Goal: Find specific page/section: Find specific page/section

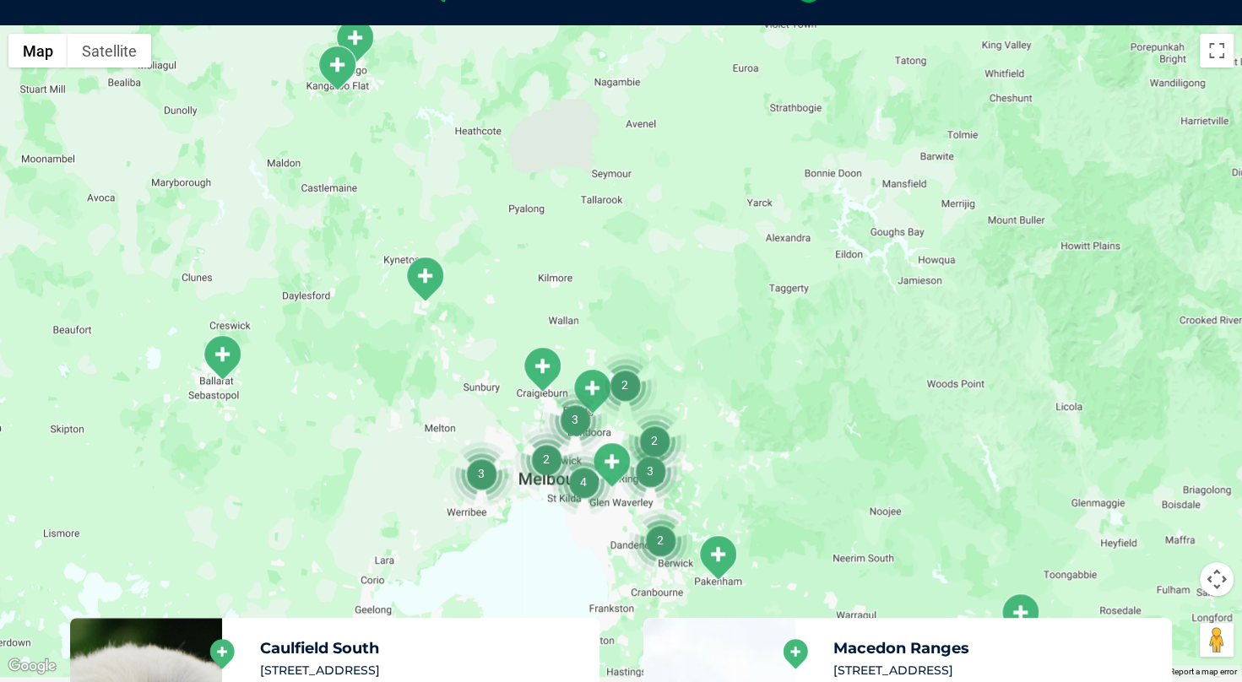
click at [547, 455] on img "2" at bounding box center [546, 459] width 64 height 64
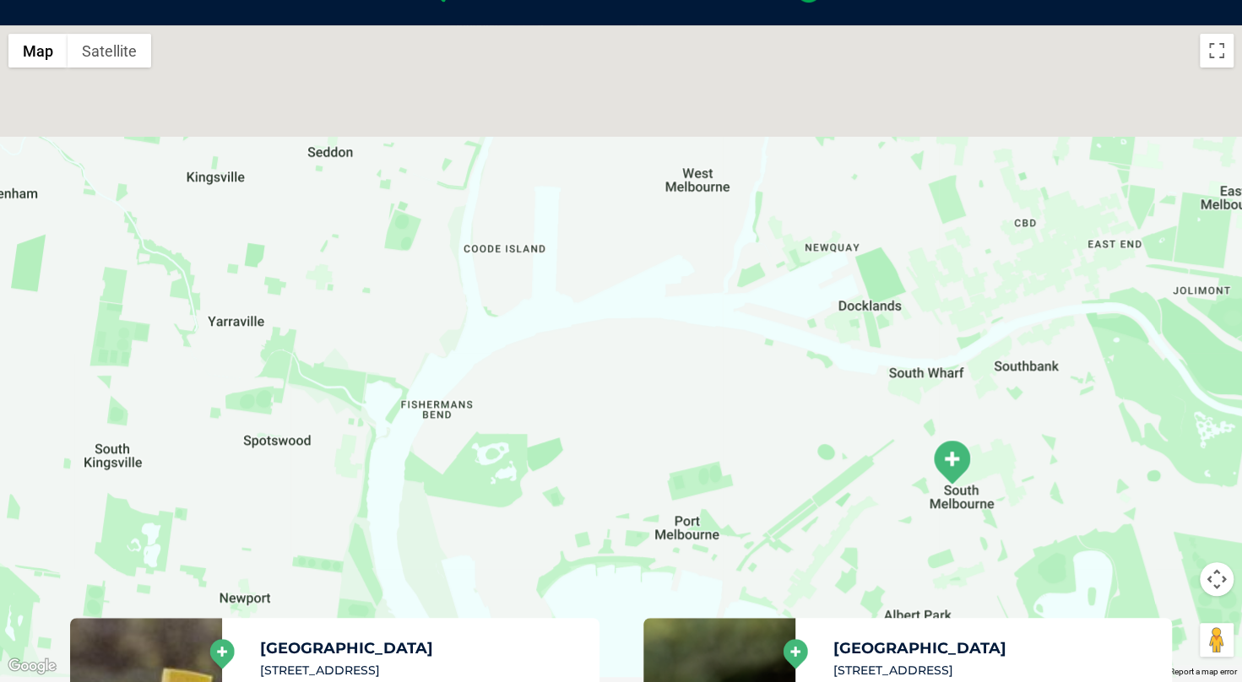
drag, startPoint x: 614, startPoint y: 287, endPoint x: 626, endPoint y: 681, distance: 394.5
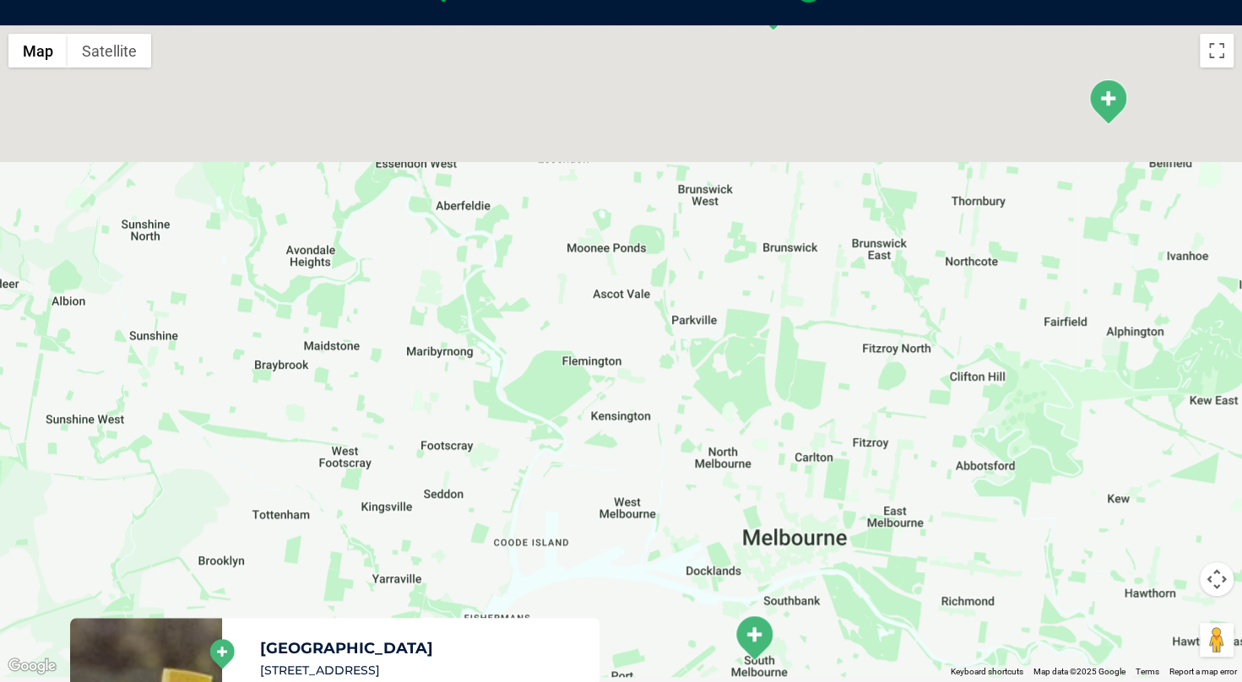
drag, startPoint x: 718, startPoint y: 336, endPoint x: 666, endPoint y: 494, distance: 166.3
click at [666, 494] on div "To navigate, press the arrow keys." at bounding box center [621, 351] width 1242 height 652
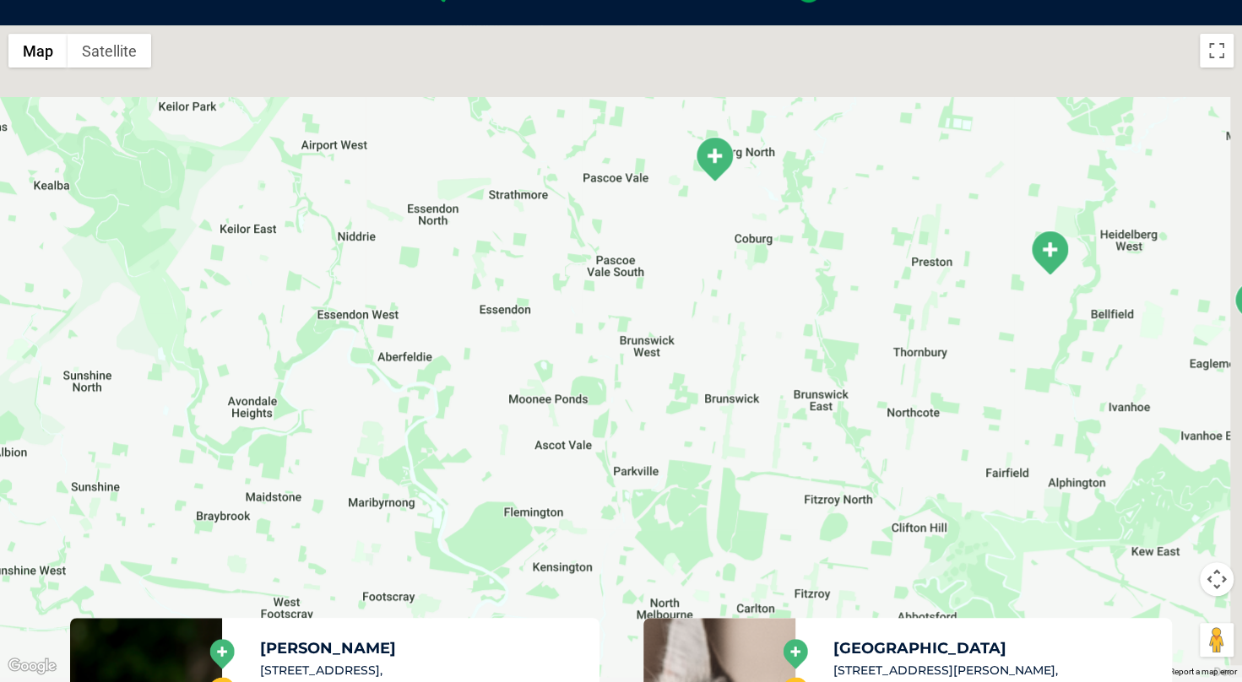
drag, startPoint x: 779, startPoint y: 231, endPoint x: 733, endPoint y: 370, distance: 146.0
click at [733, 370] on div "To navigate, press the arrow keys." at bounding box center [621, 351] width 1242 height 652
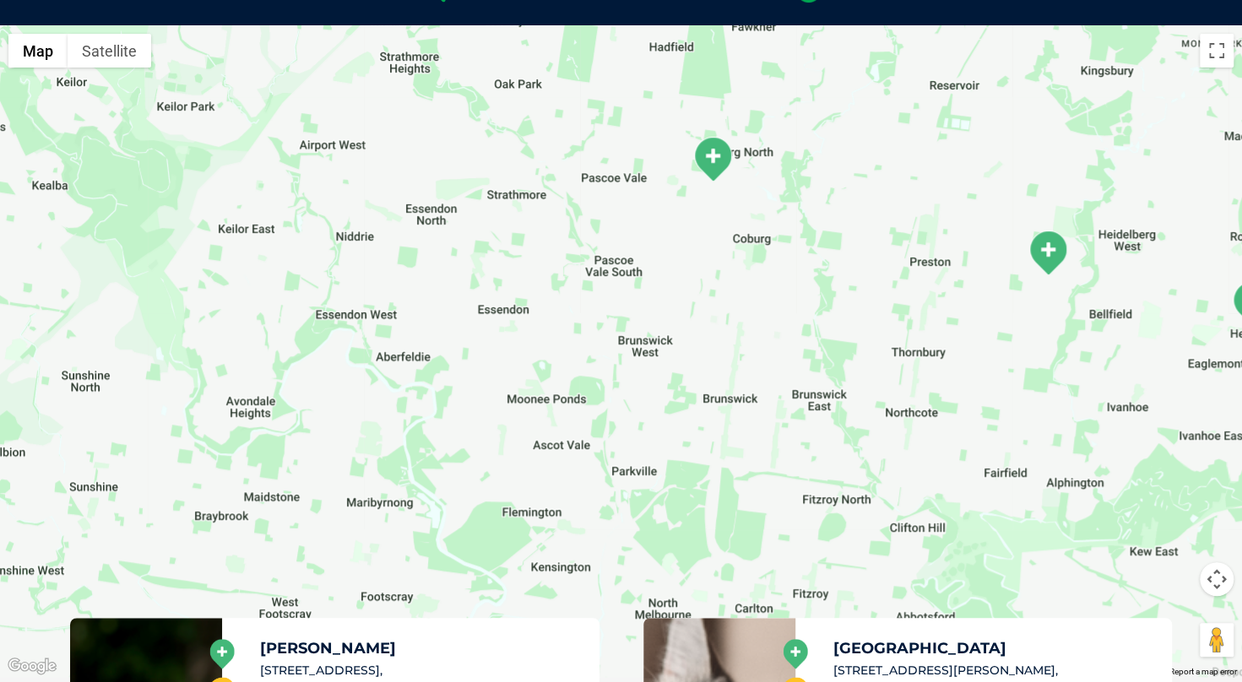
drag, startPoint x: 827, startPoint y: 295, endPoint x: 960, endPoint y: 269, distance: 134.9
click at [960, 269] on div "To navigate, press the arrow keys." at bounding box center [621, 351] width 1242 height 652
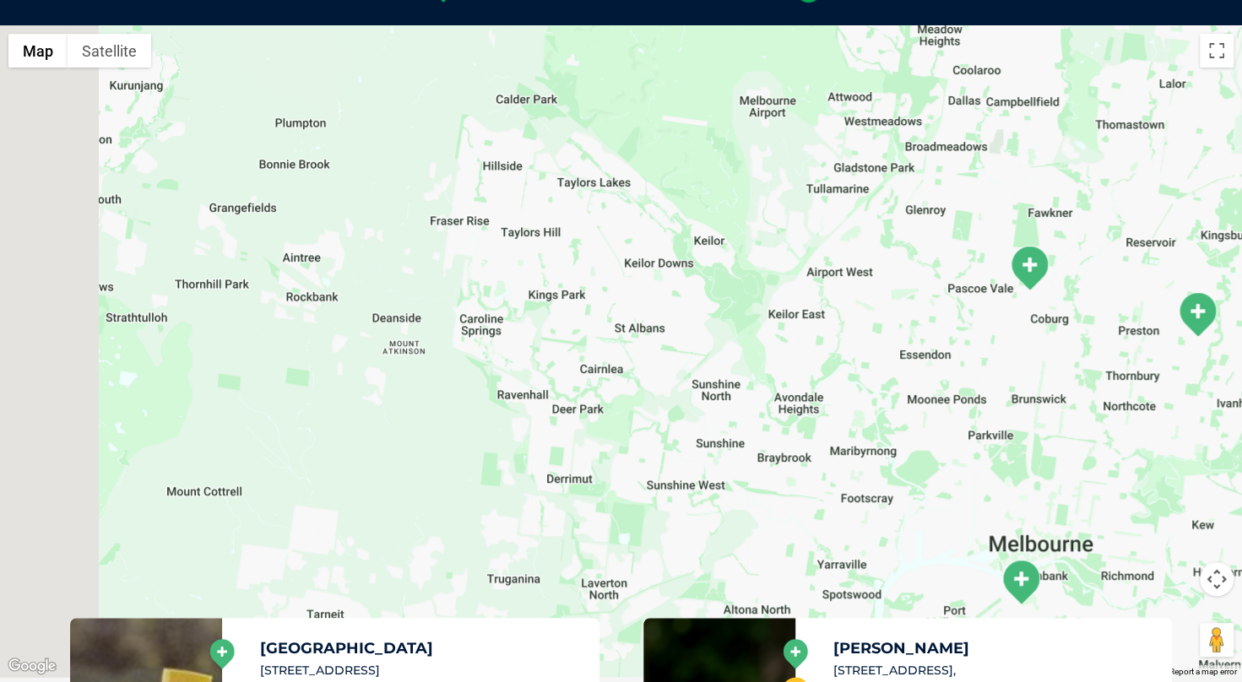
drag, startPoint x: 749, startPoint y: 375, endPoint x: 838, endPoint y: 370, distance: 88.8
click at [838, 370] on div "To navigate, press the arrow keys." at bounding box center [621, 351] width 1242 height 652
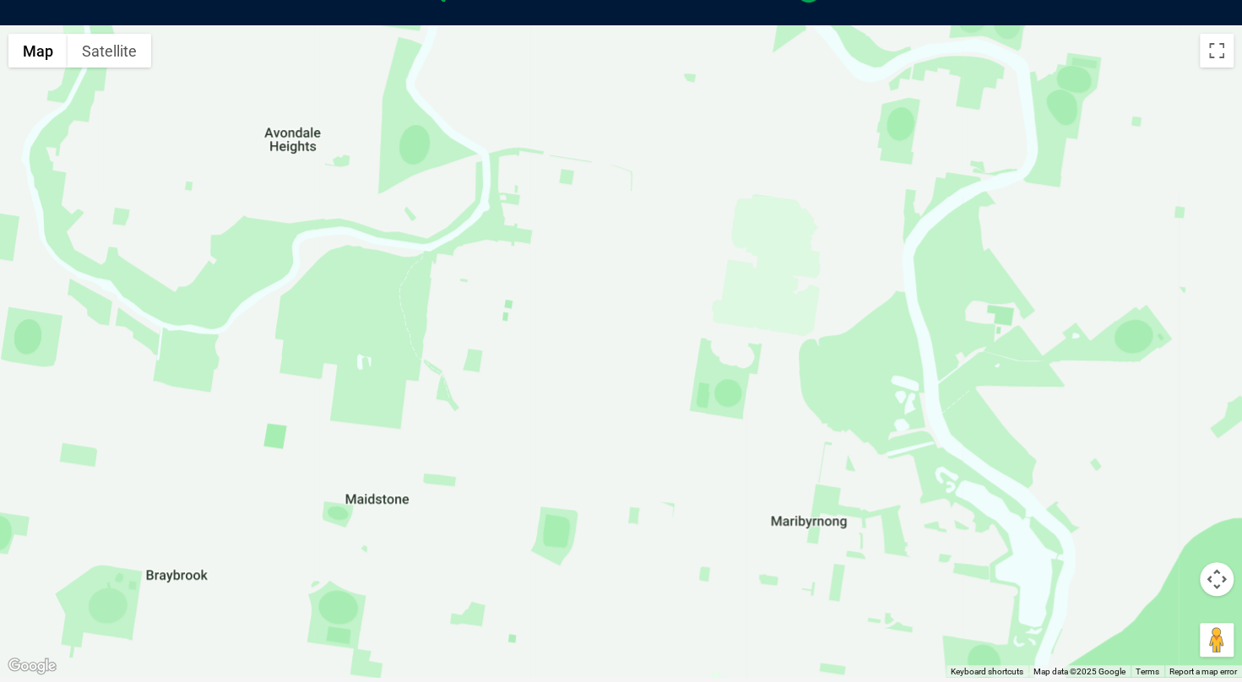
drag, startPoint x: 907, startPoint y: 437, endPoint x: 806, endPoint y: 274, distance: 192.1
click at [806, 274] on div "To navigate, press the arrow keys." at bounding box center [621, 351] width 1242 height 652
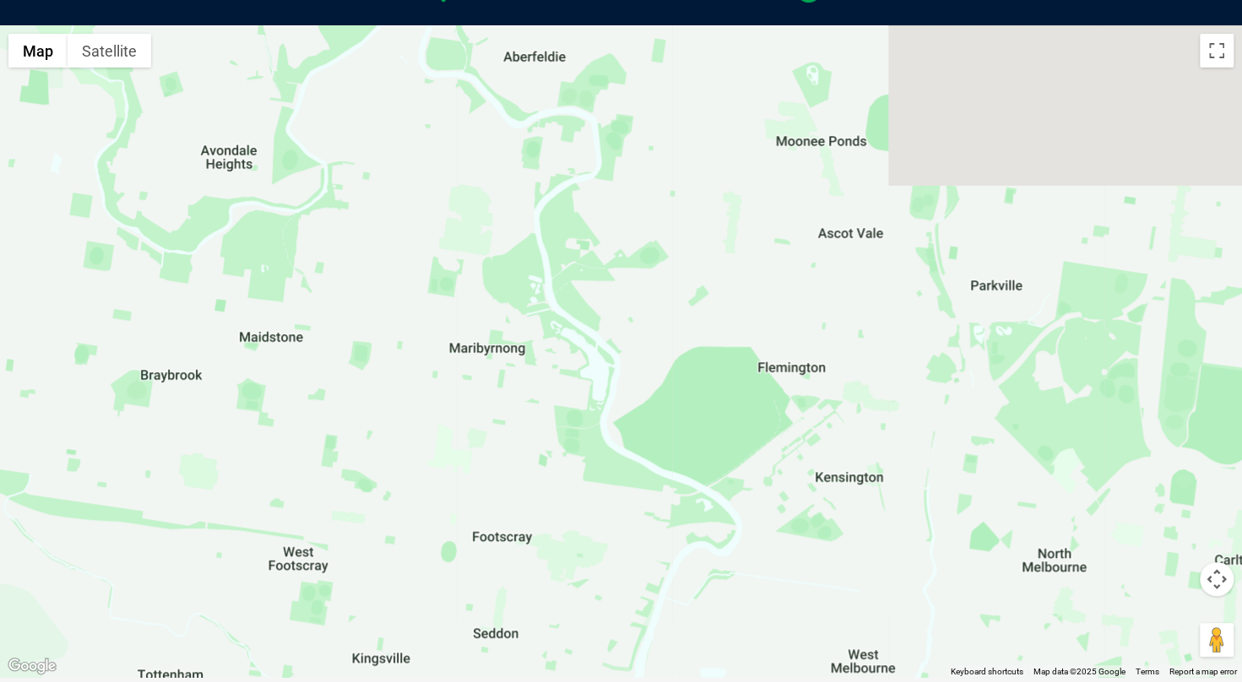
drag, startPoint x: 960, startPoint y: 290, endPoint x: 765, endPoint y: 295, distance: 195.1
click at [765, 295] on div "To navigate, press the arrow keys." at bounding box center [621, 351] width 1242 height 652
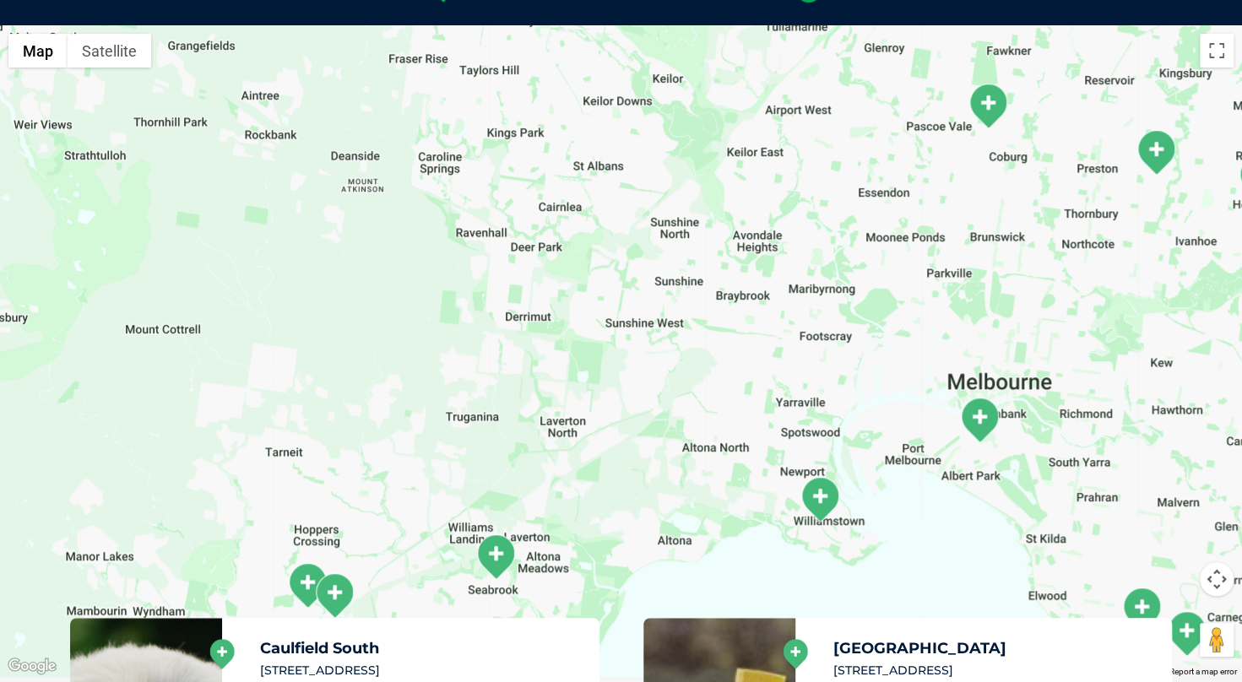
click at [995, 122] on img "Coburg" at bounding box center [988, 106] width 42 height 46
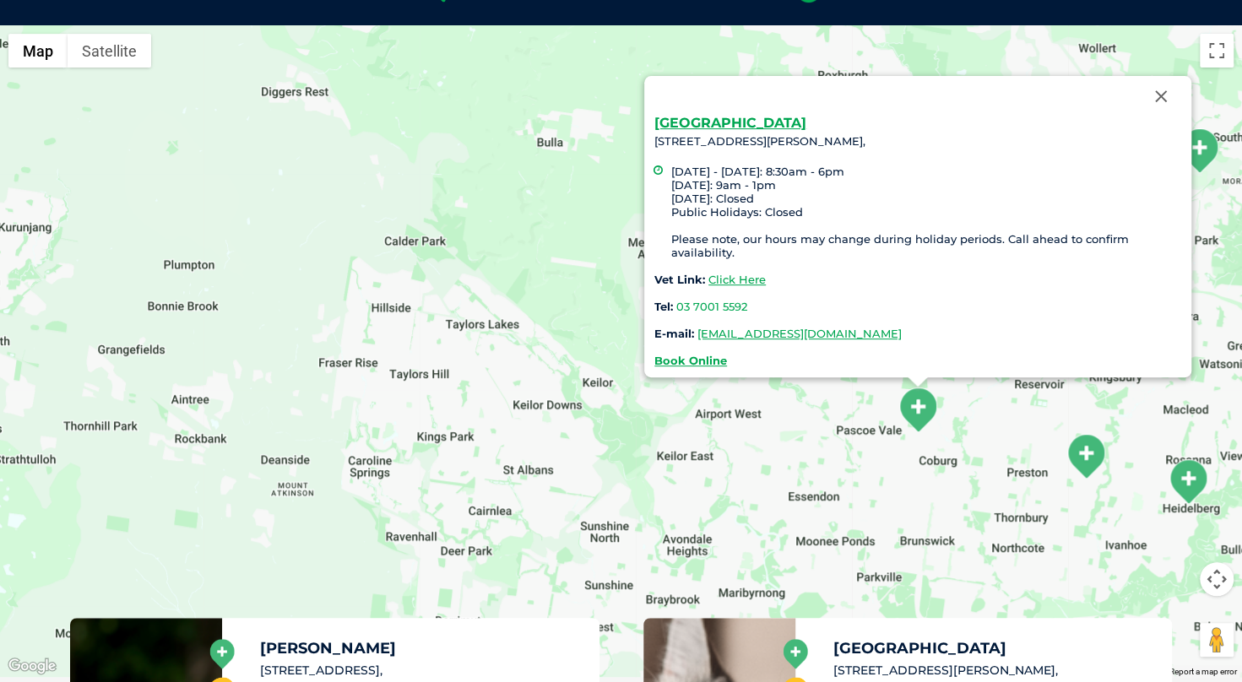
click at [988, 447] on div "Coburg [STREET_ADDRESS][PERSON_NAME], [DATE] - [DATE]: 8:30am - 6pm [DATE]: 9am…" at bounding box center [621, 351] width 1242 height 652
click at [1170, 96] on button "Close" at bounding box center [1161, 96] width 41 height 41
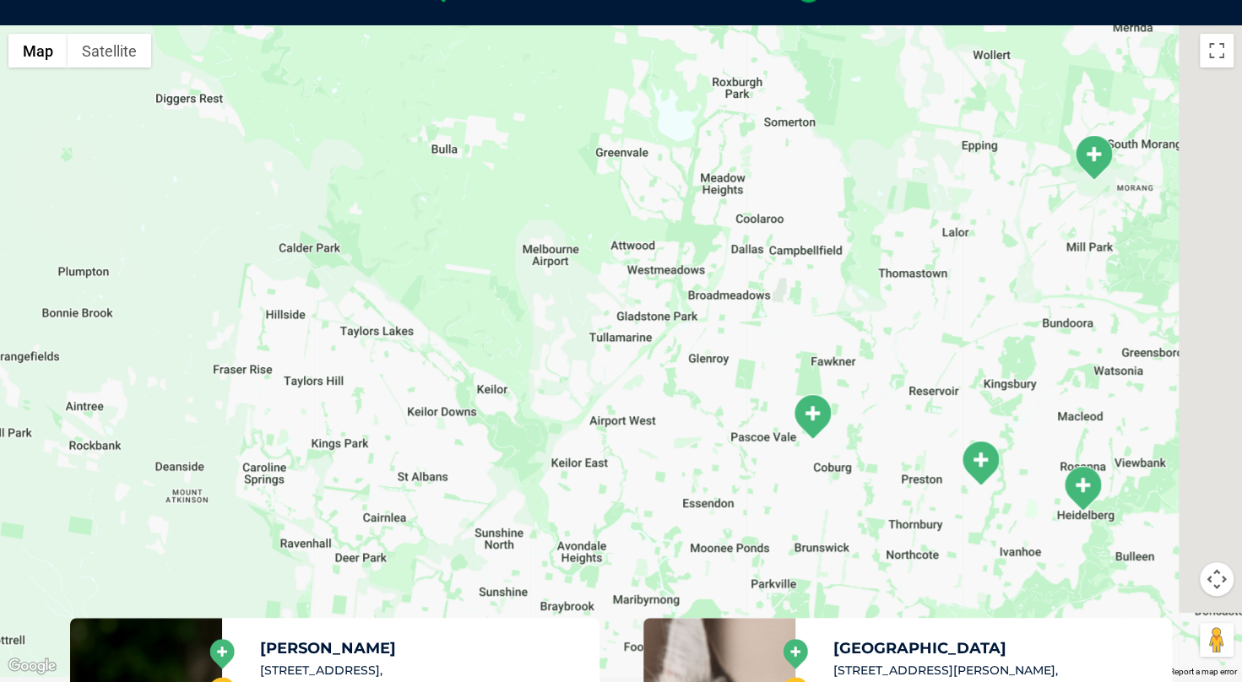
drag, startPoint x: 1133, startPoint y: 295, endPoint x: 1014, endPoint y: 306, distance: 119.5
click at [1014, 306] on div at bounding box center [621, 351] width 1242 height 652
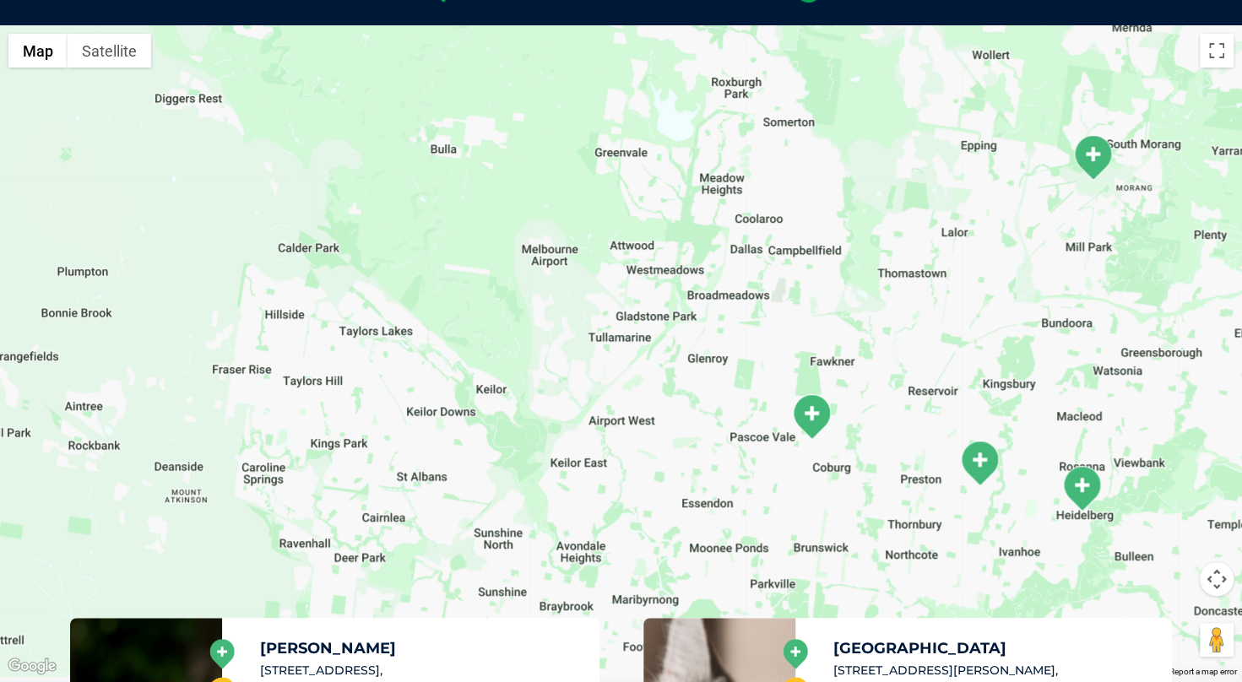
click at [809, 421] on img "Coburg" at bounding box center [811, 416] width 42 height 46
